Goal: Book appointment/travel/reservation

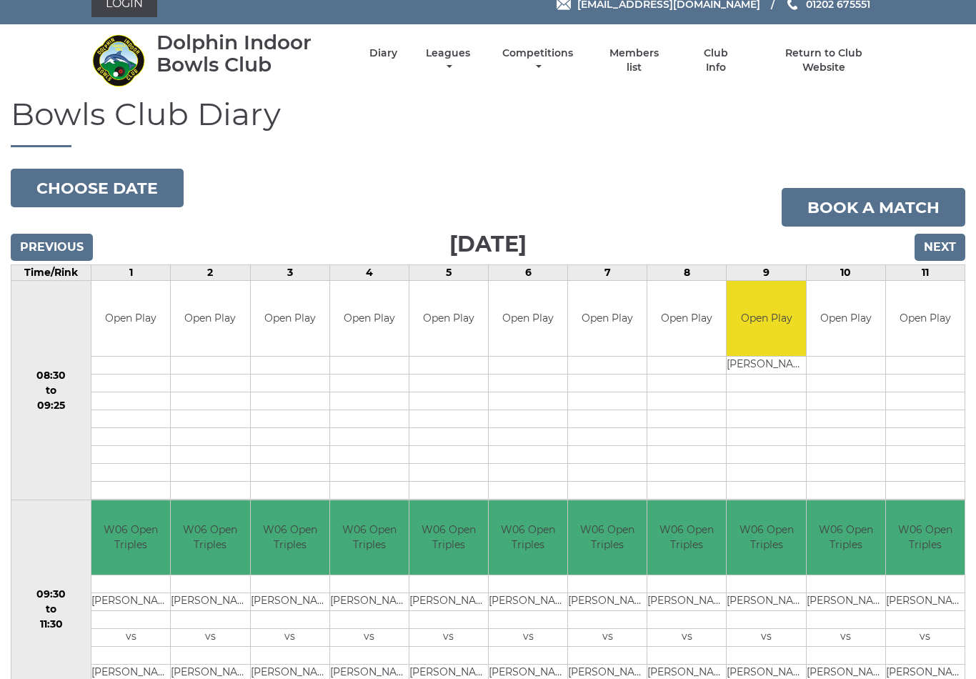
scroll to position [15, 0]
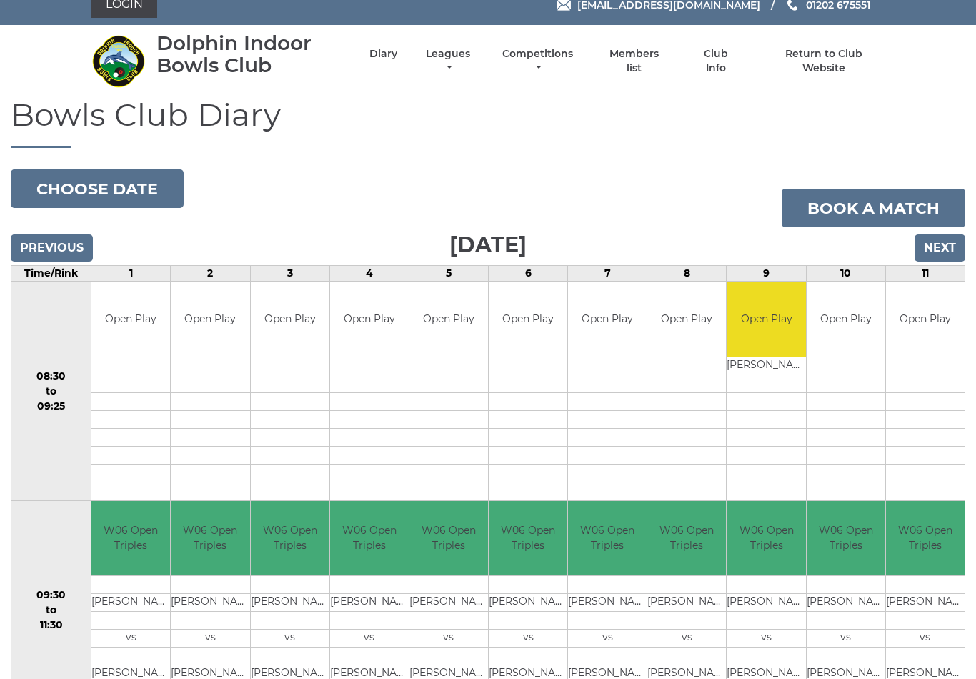
click at [941, 247] on input "Next" at bounding box center [940, 247] width 51 height 27
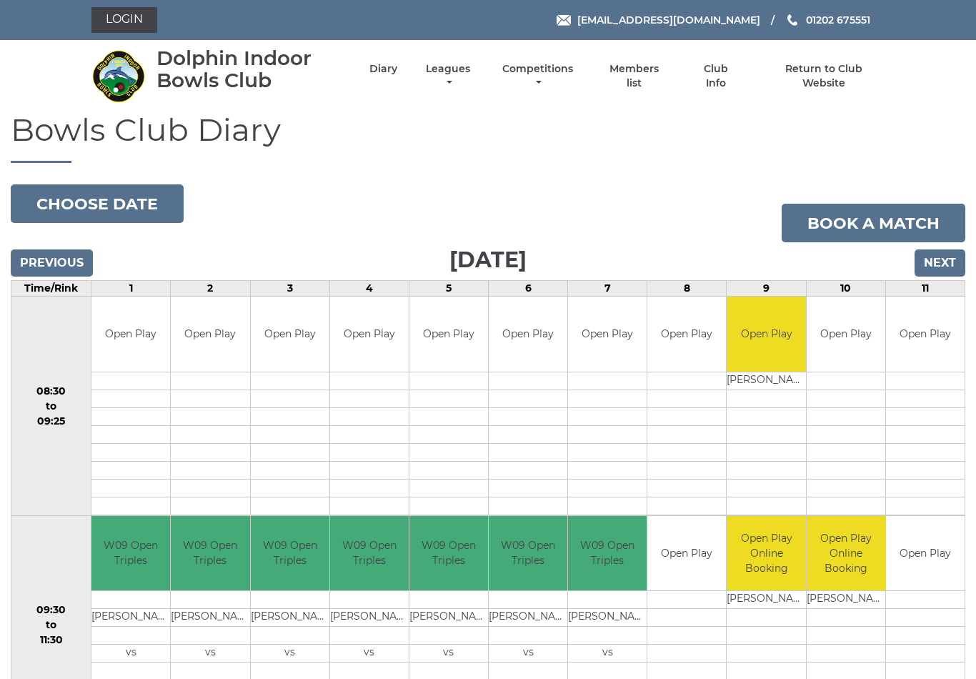
click at [945, 262] on input "Next" at bounding box center [940, 262] width 51 height 27
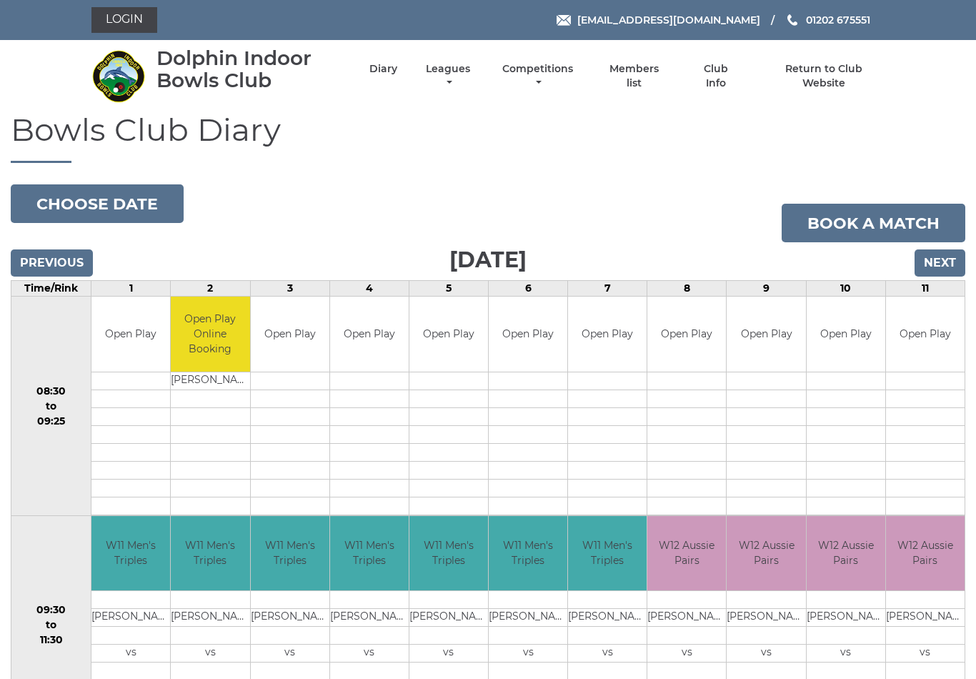
click at [941, 264] on input "Next" at bounding box center [940, 262] width 51 height 27
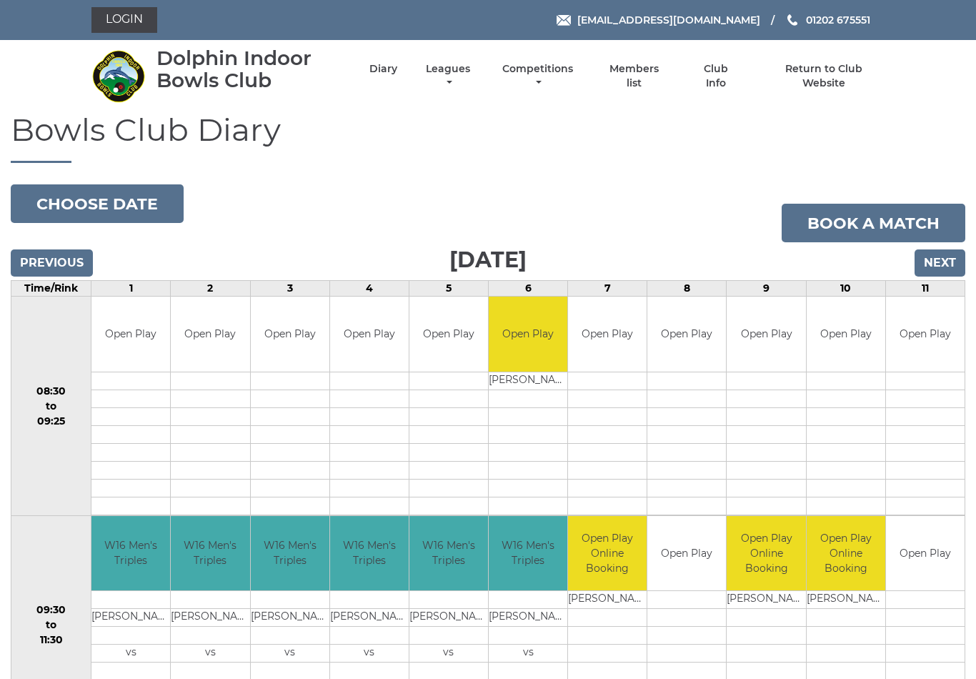
click at [943, 262] on input "Next" at bounding box center [940, 262] width 51 height 27
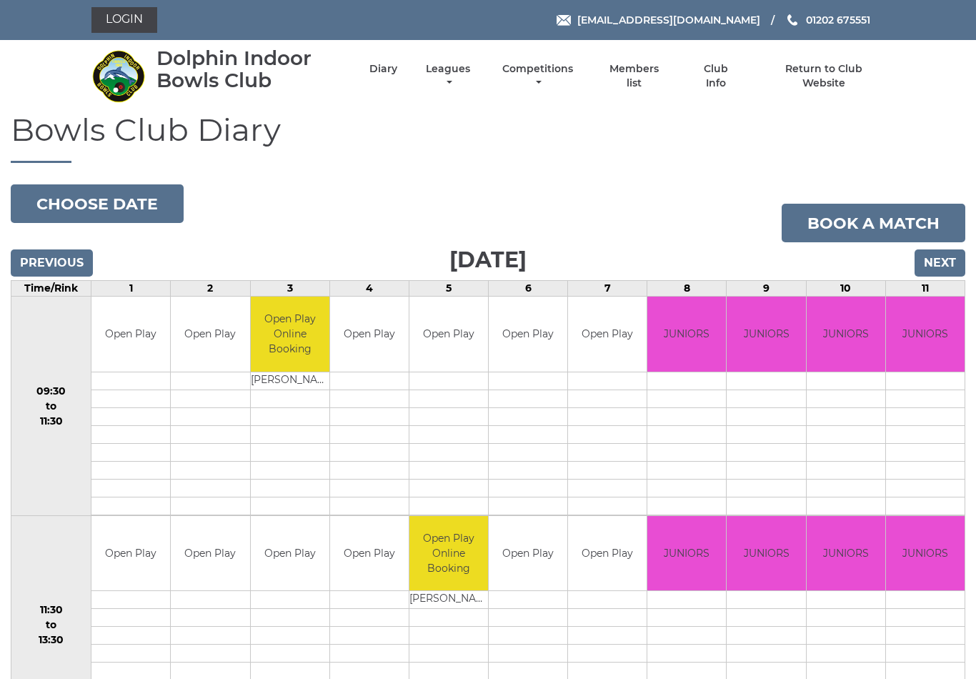
click at [939, 262] on input "Next" at bounding box center [940, 262] width 51 height 27
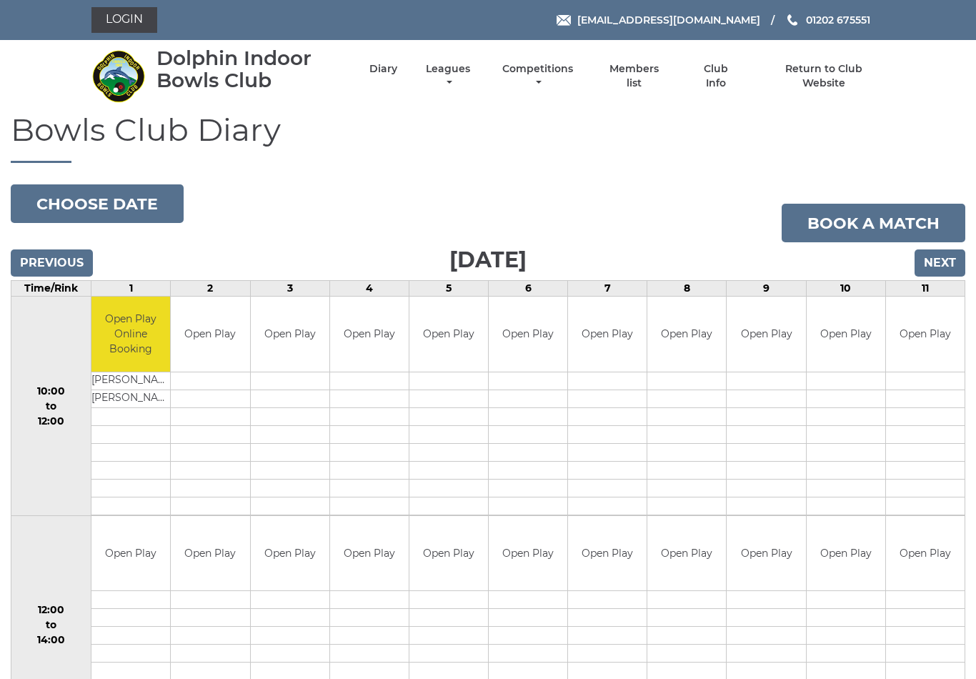
click at [943, 260] on input "Next" at bounding box center [940, 262] width 51 height 27
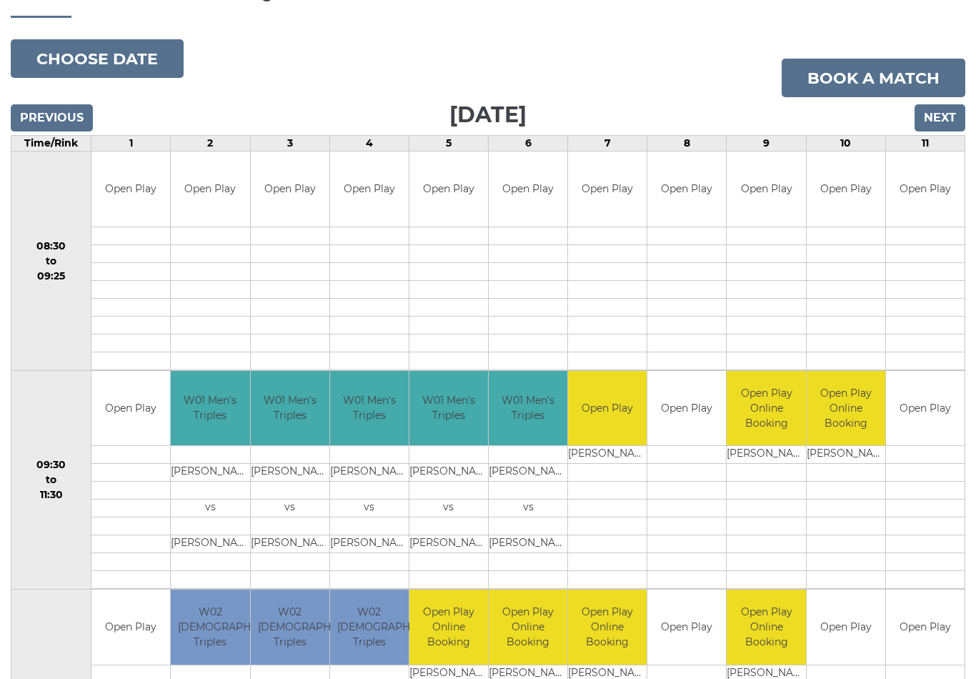
scroll to position [141, 0]
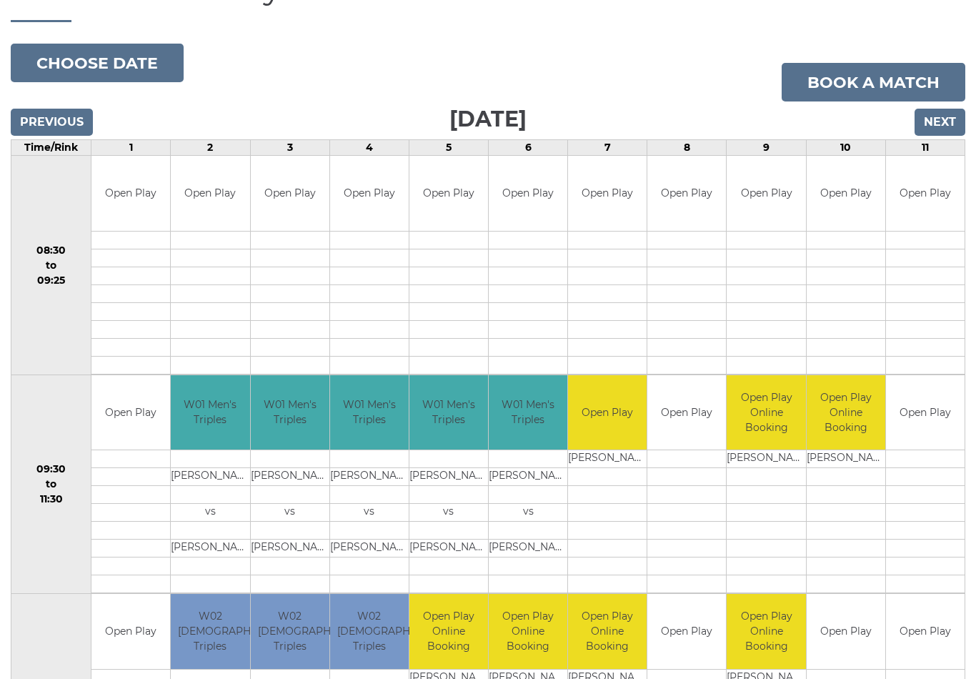
click at [943, 121] on input "Next" at bounding box center [940, 122] width 51 height 27
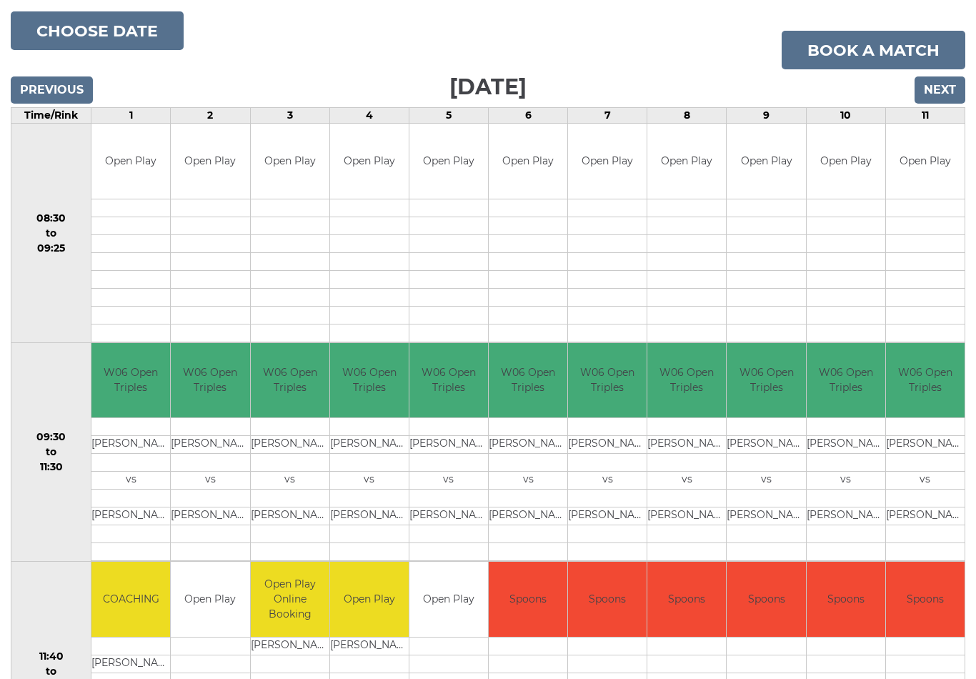
scroll to position [152, 0]
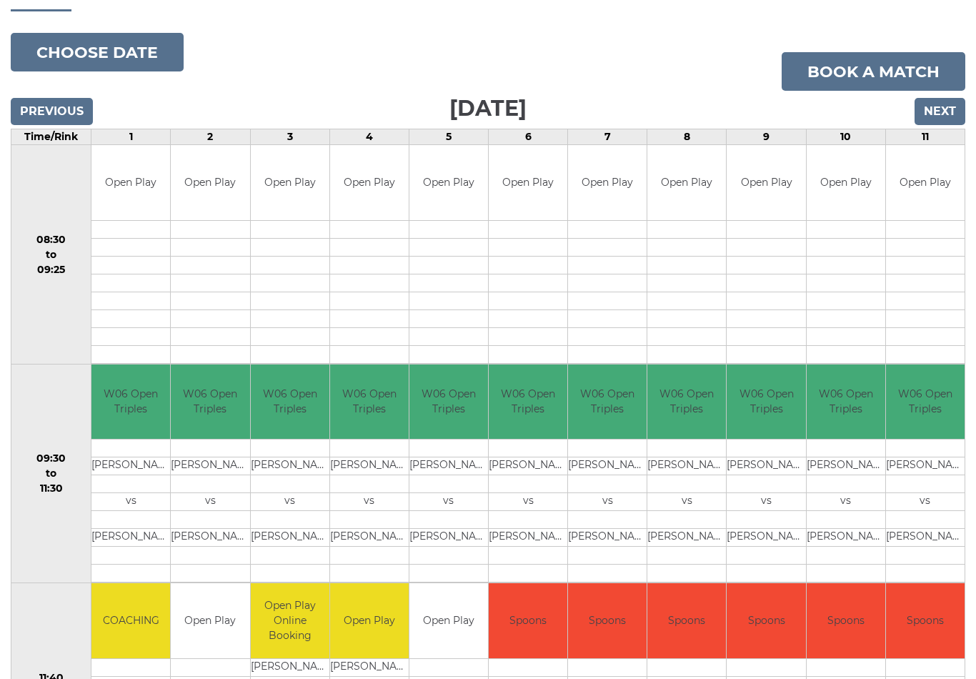
click at [941, 114] on input "Next" at bounding box center [940, 111] width 51 height 27
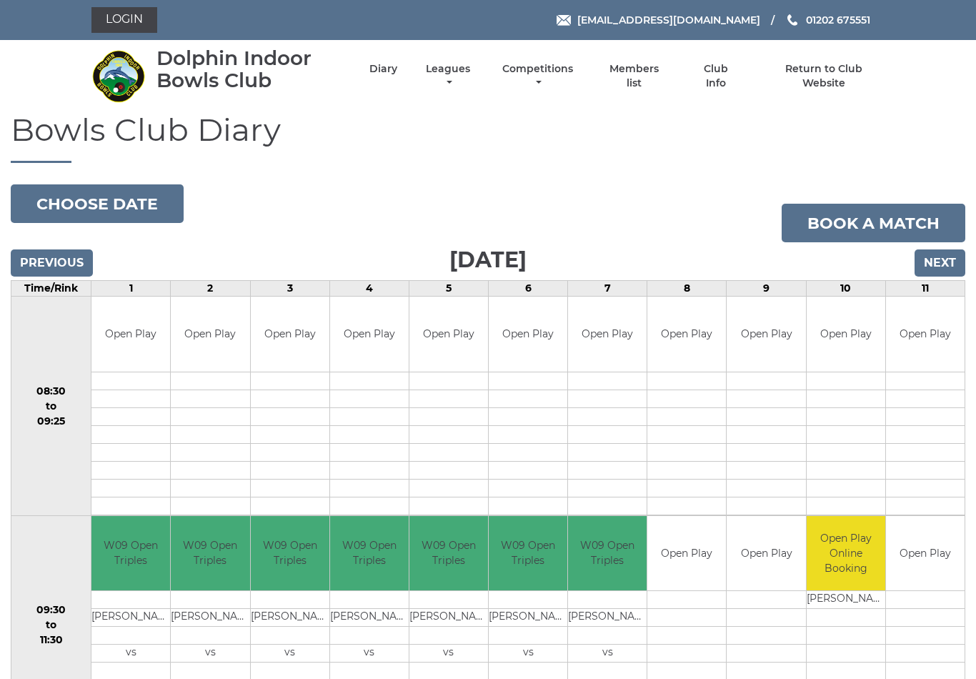
click at [953, 269] on input "Next" at bounding box center [940, 262] width 51 height 27
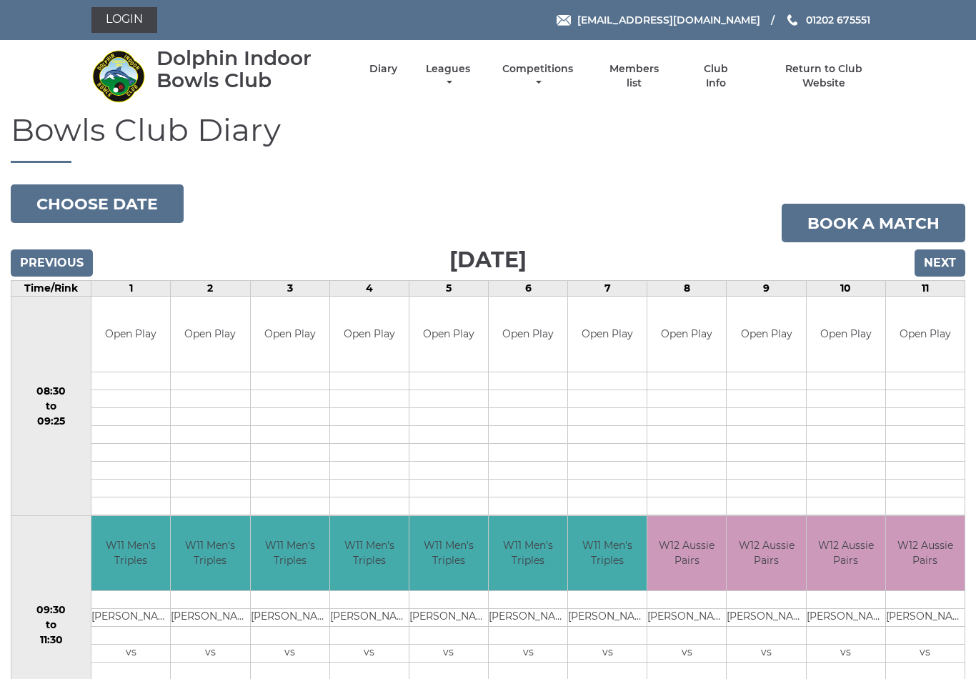
click at [941, 258] on input "Next" at bounding box center [940, 262] width 51 height 27
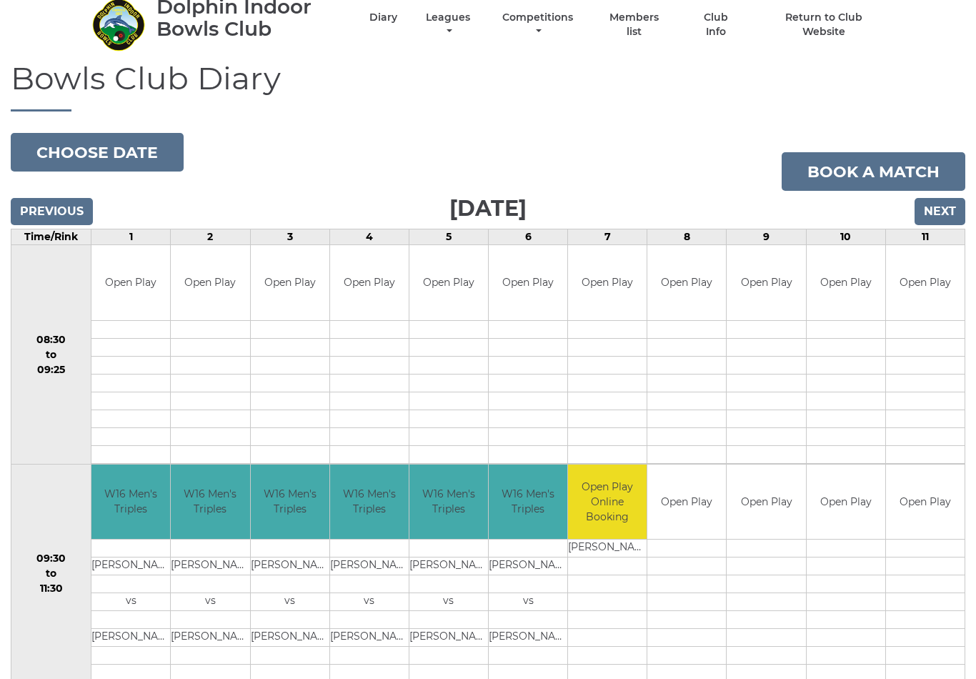
scroll to position [45, 0]
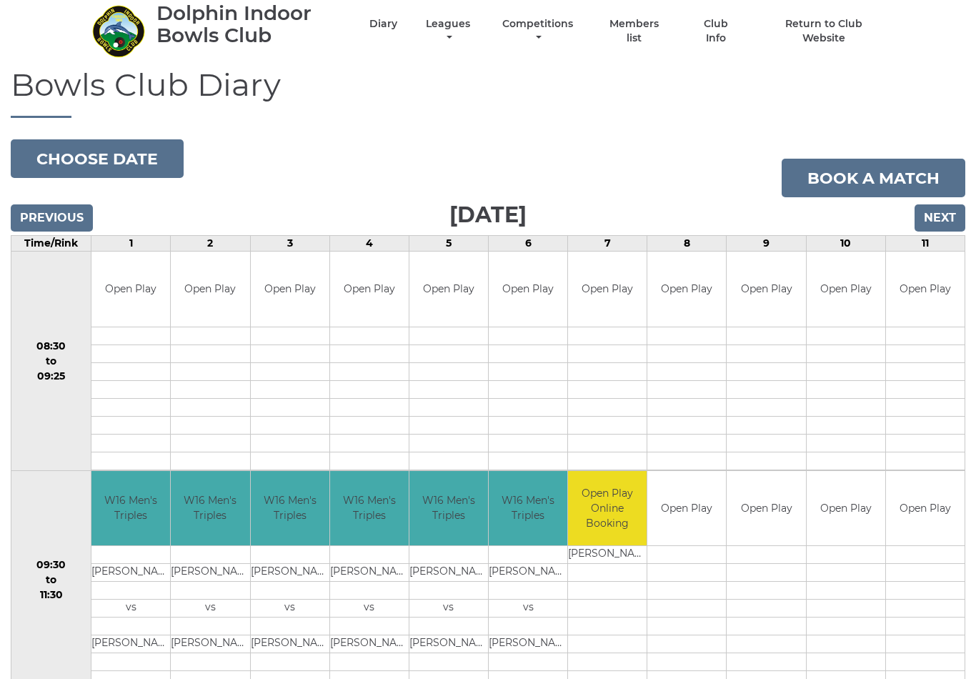
click at [951, 214] on input "Next" at bounding box center [940, 217] width 51 height 27
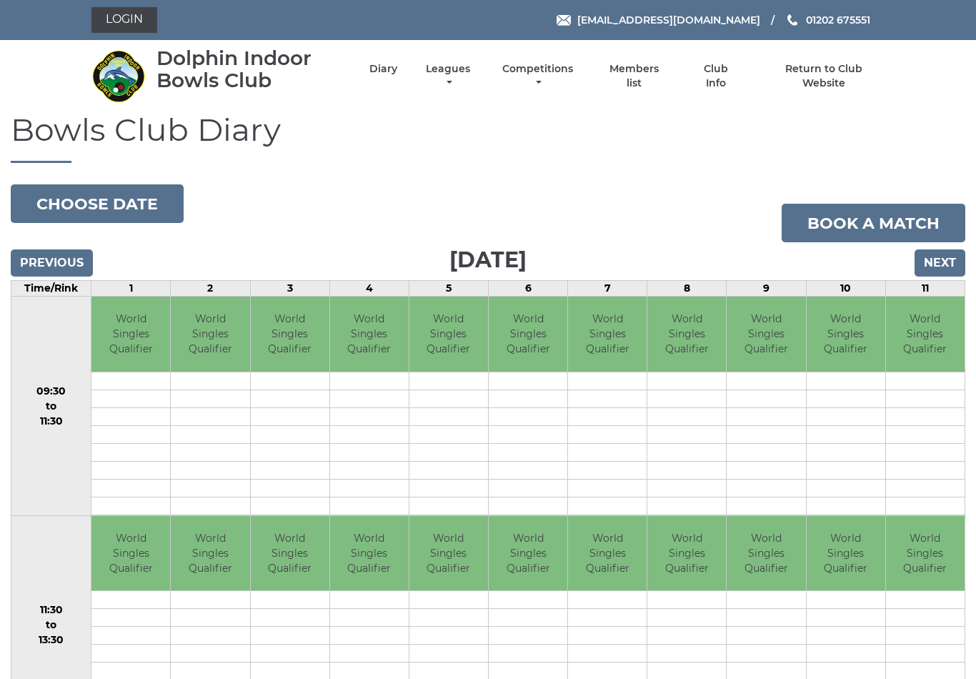
click at [941, 265] on input "Next" at bounding box center [940, 262] width 51 height 27
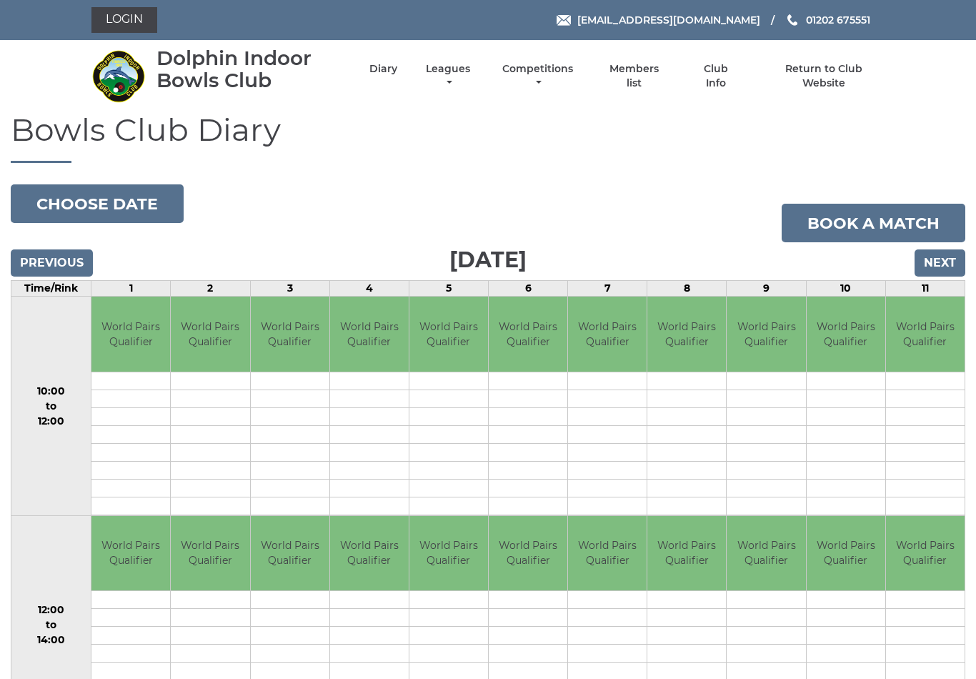
click at [943, 262] on input "Next" at bounding box center [940, 262] width 51 height 27
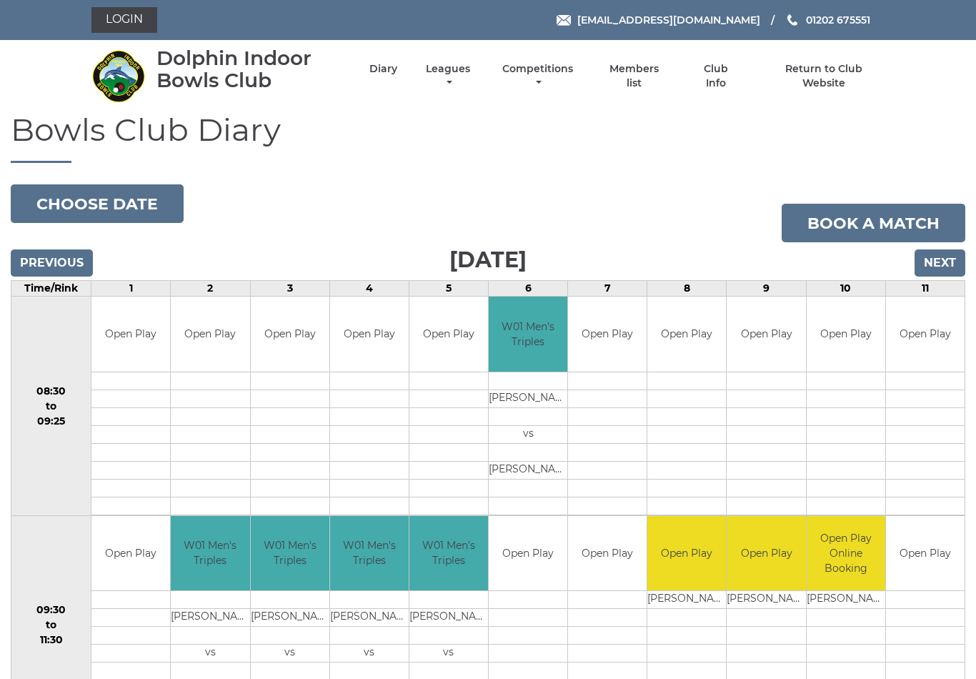
click at [945, 262] on input "Next" at bounding box center [940, 262] width 51 height 27
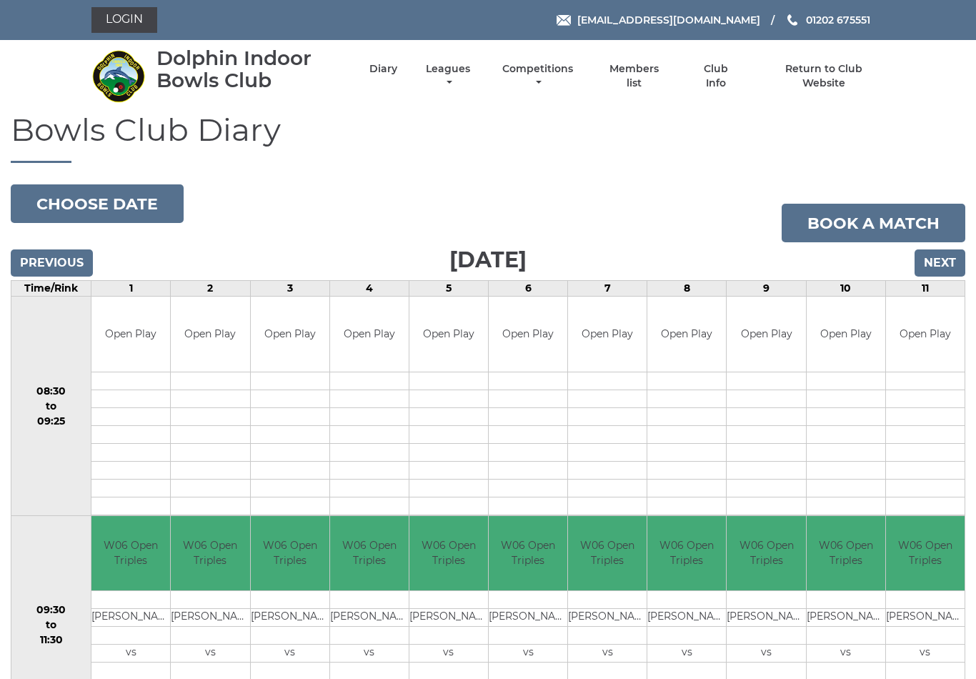
click at [53, 264] on input "Previous" at bounding box center [52, 262] width 82 height 27
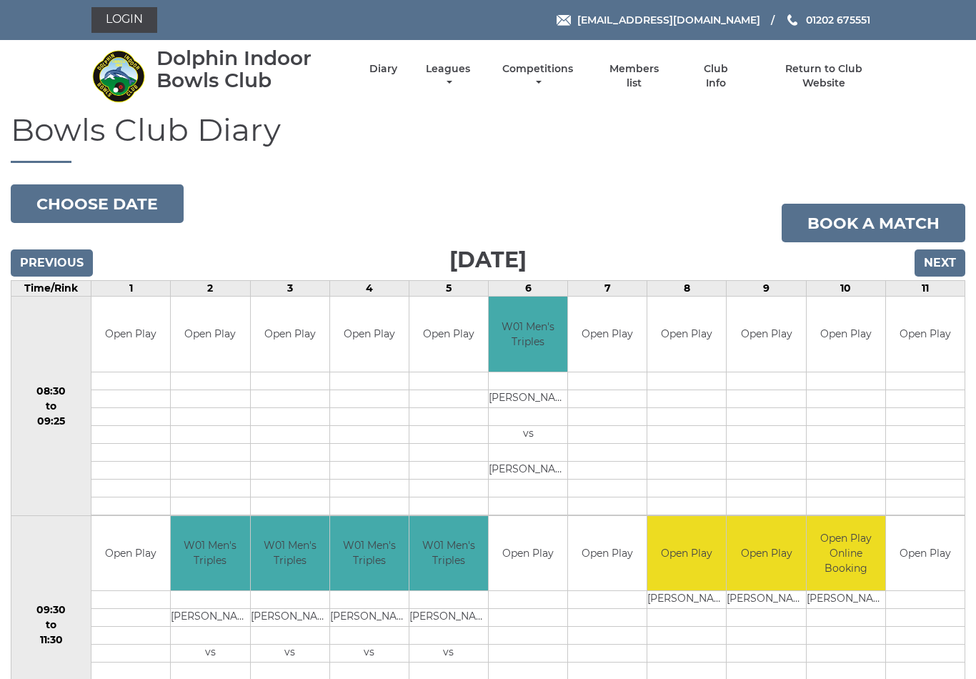
click at [56, 269] on input "Previous" at bounding box center [52, 262] width 82 height 27
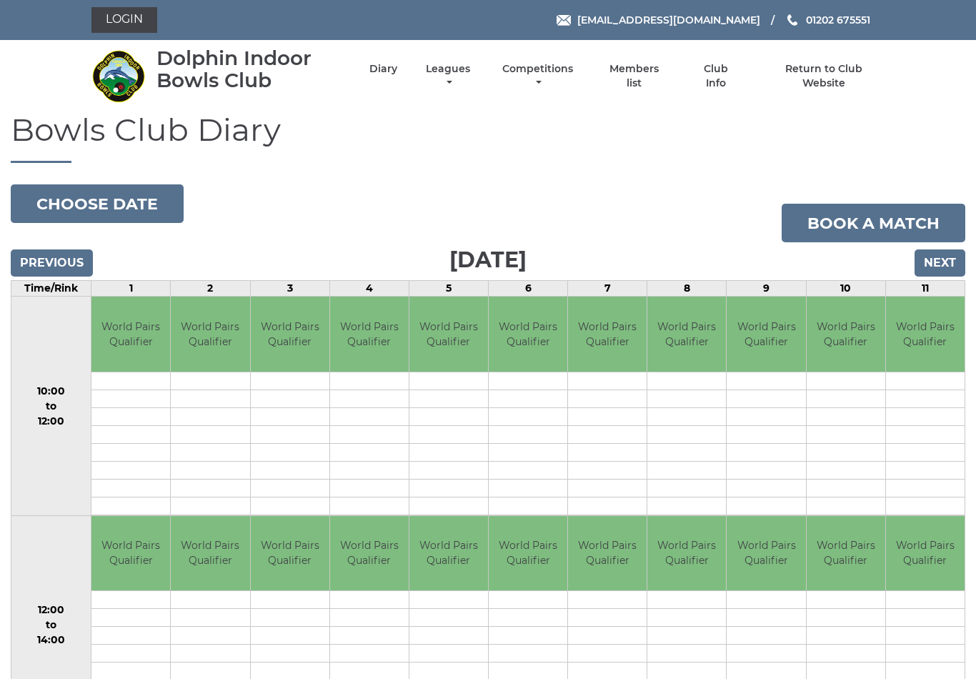
click at [40, 259] on input "Previous" at bounding box center [52, 262] width 82 height 27
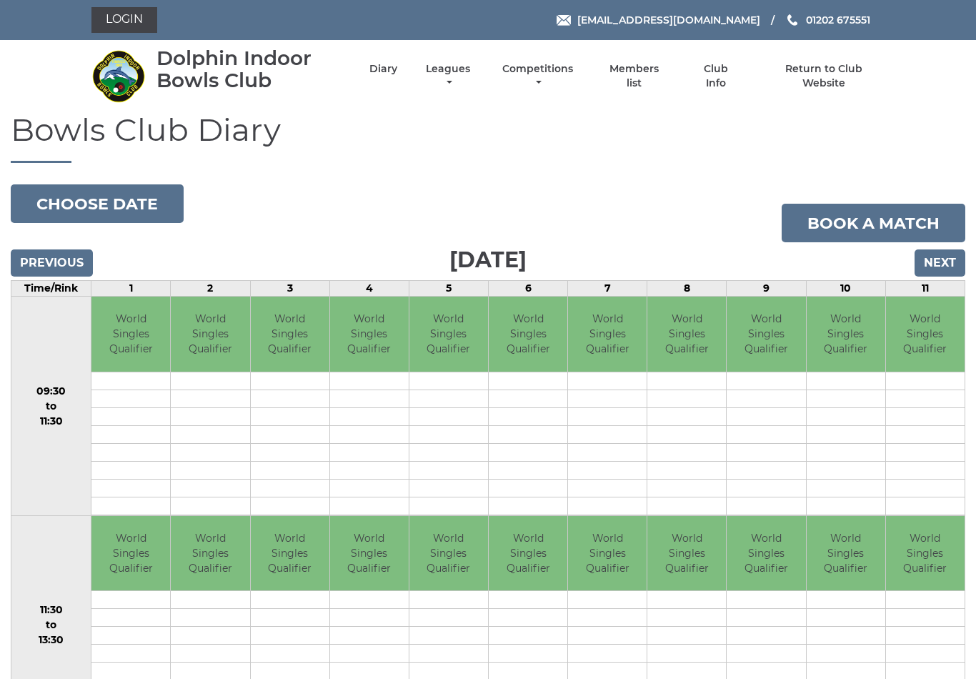
click at [45, 251] on input "Previous" at bounding box center [52, 262] width 82 height 27
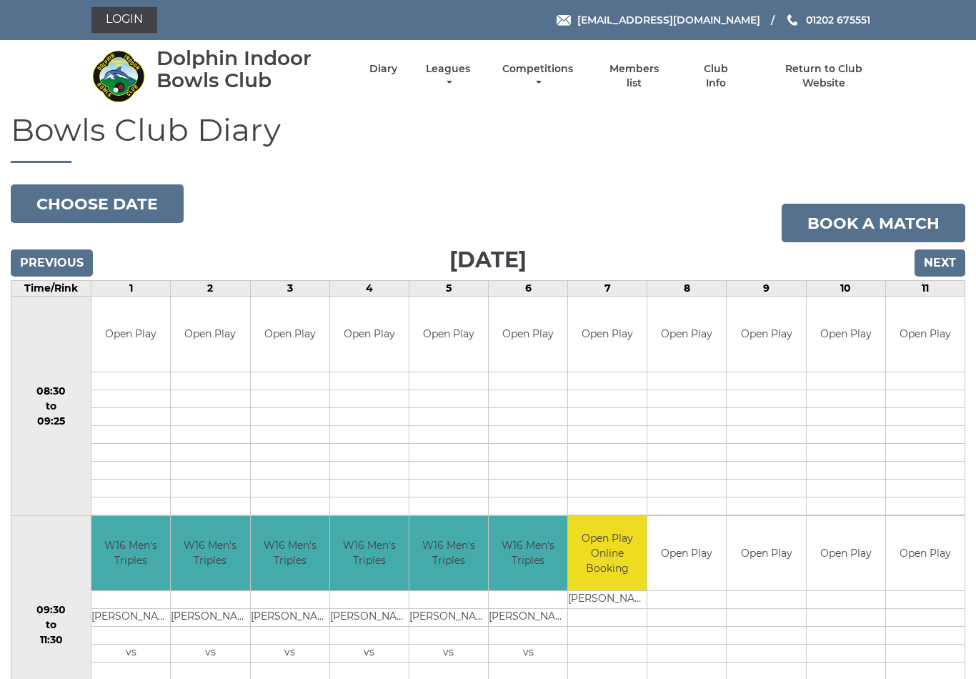
click at [48, 254] on input "Previous" at bounding box center [52, 262] width 82 height 27
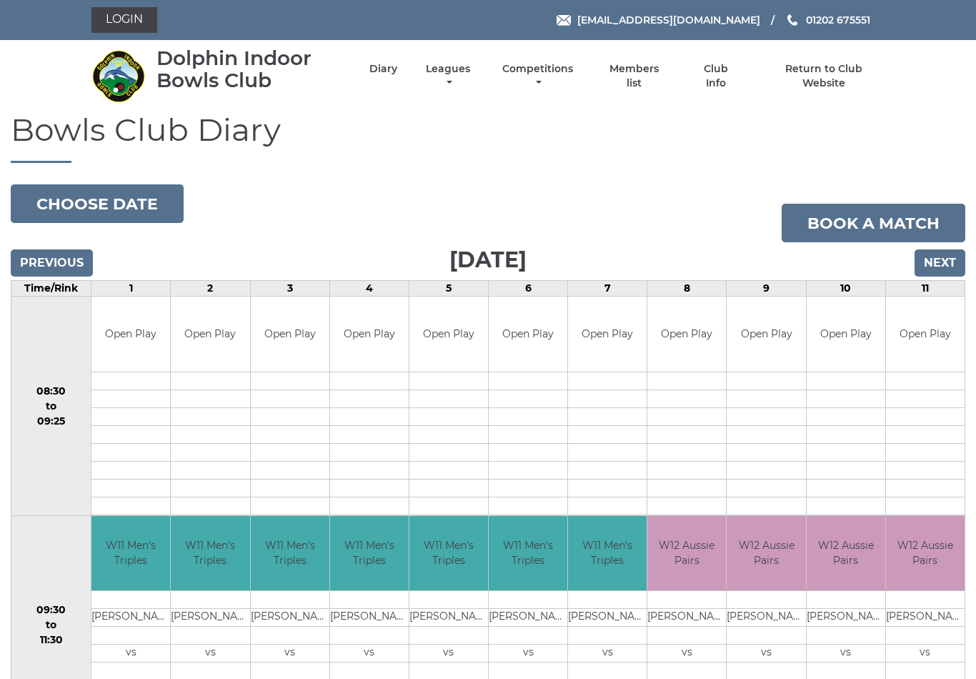
click at [56, 254] on input "Previous" at bounding box center [52, 262] width 82 height 27
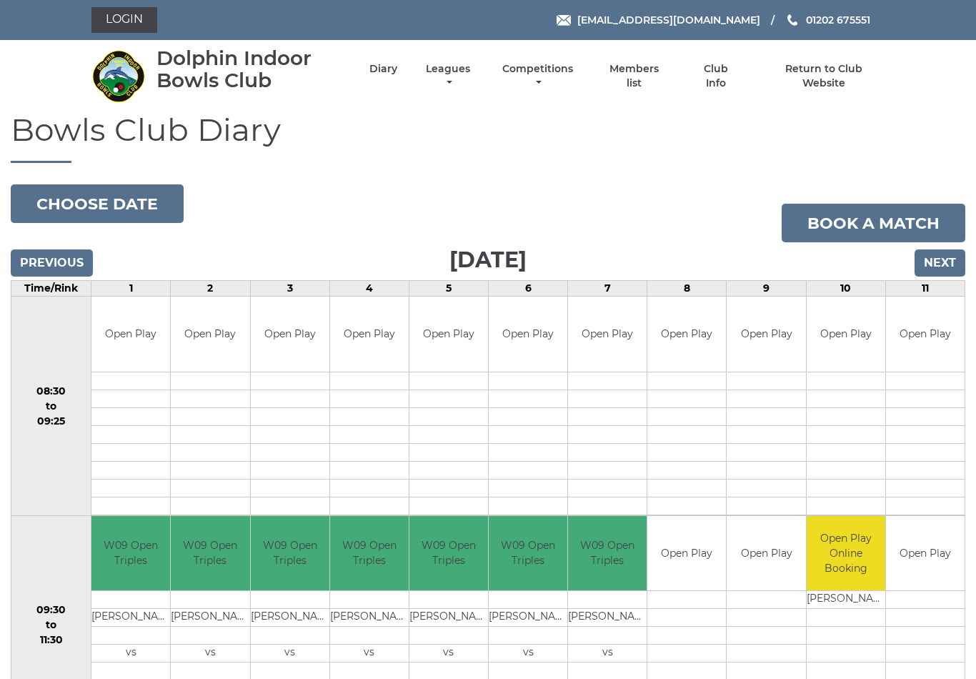
click at [50, 259] on input "Previous" at bounding box center [52, 262] width 82 height 27
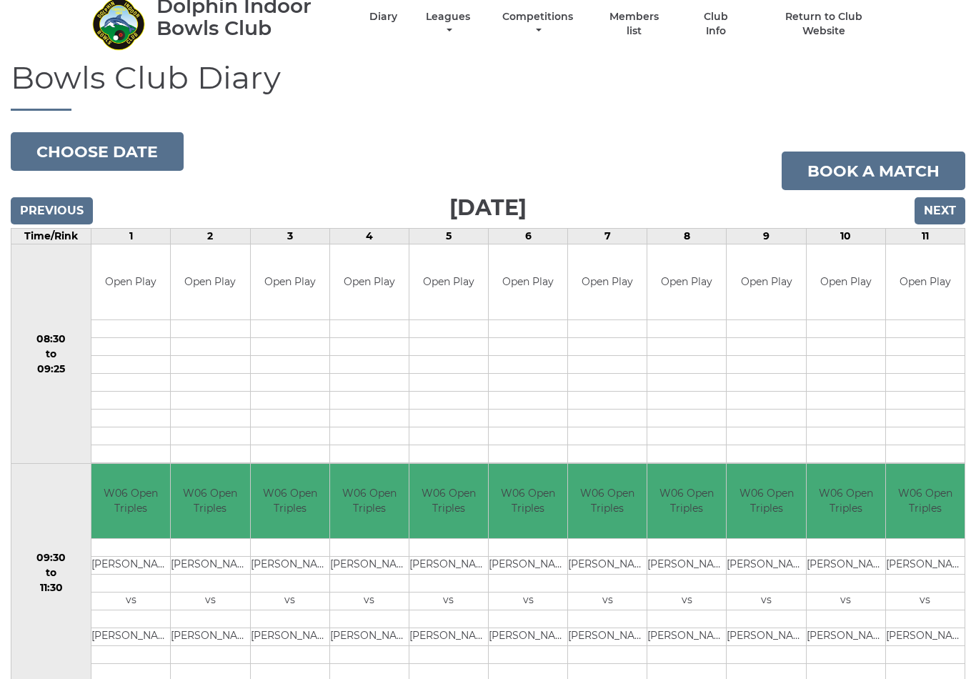
scroll to position [64, 0]
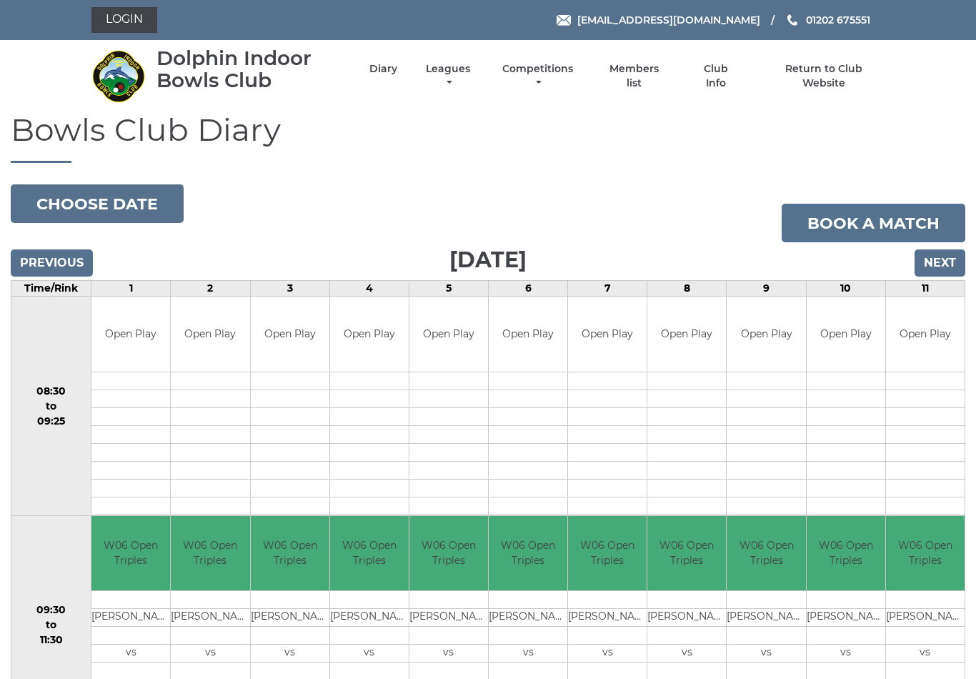
scroll to position [117, 0]
